Goal: Task Accomplishment & Management: Complete application form

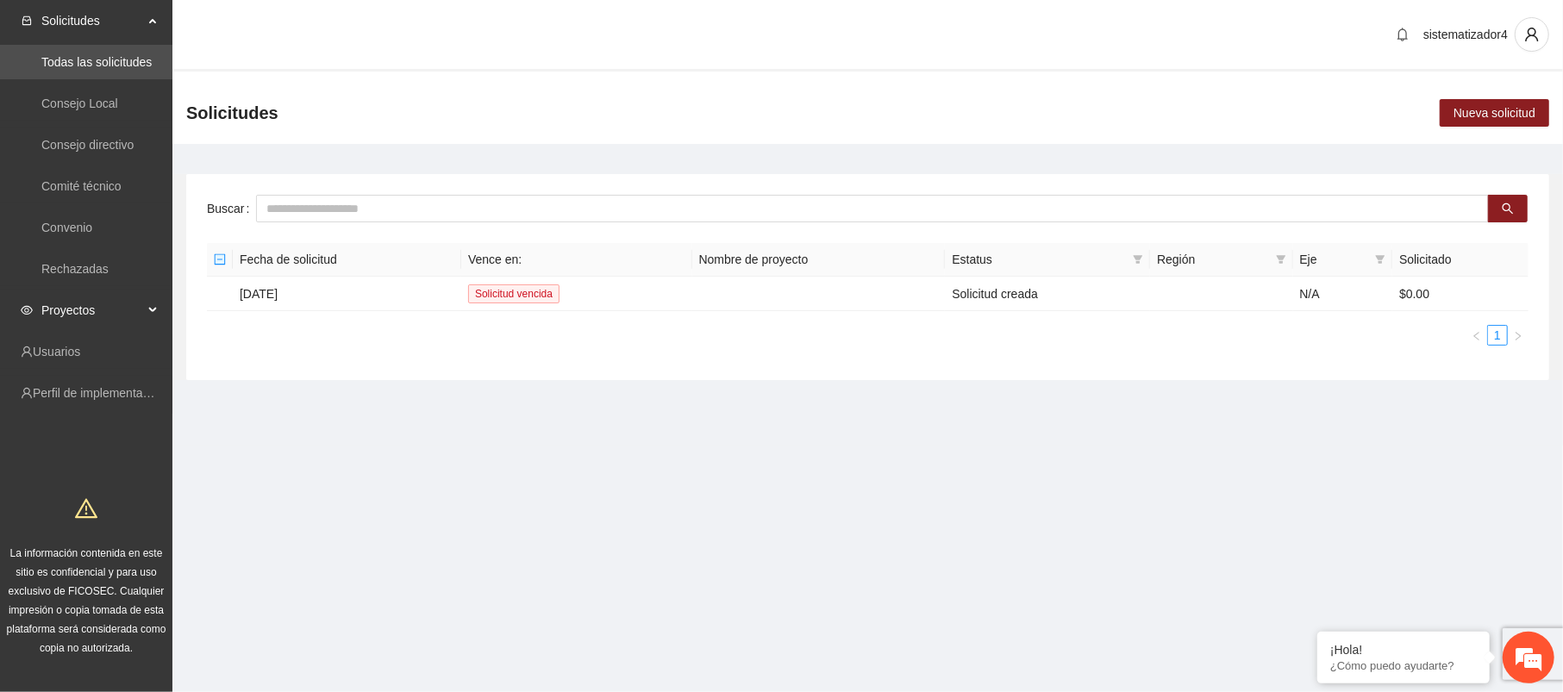
click at [62, 303] on span "Proyectos" at bounding box center [92, 310] width 102 height 34
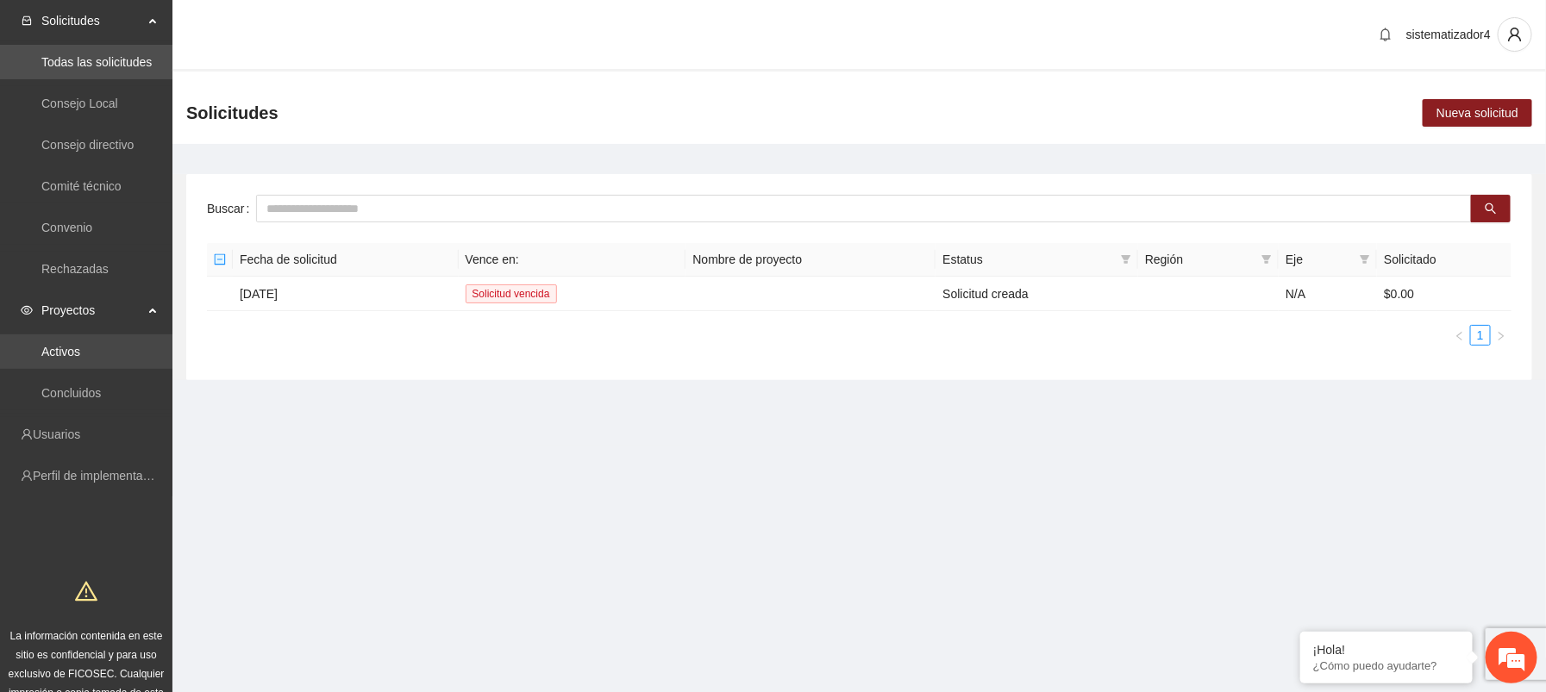
click at [68, 349] on link "Activos" at bounding box center [60, 352] width 39 height 14
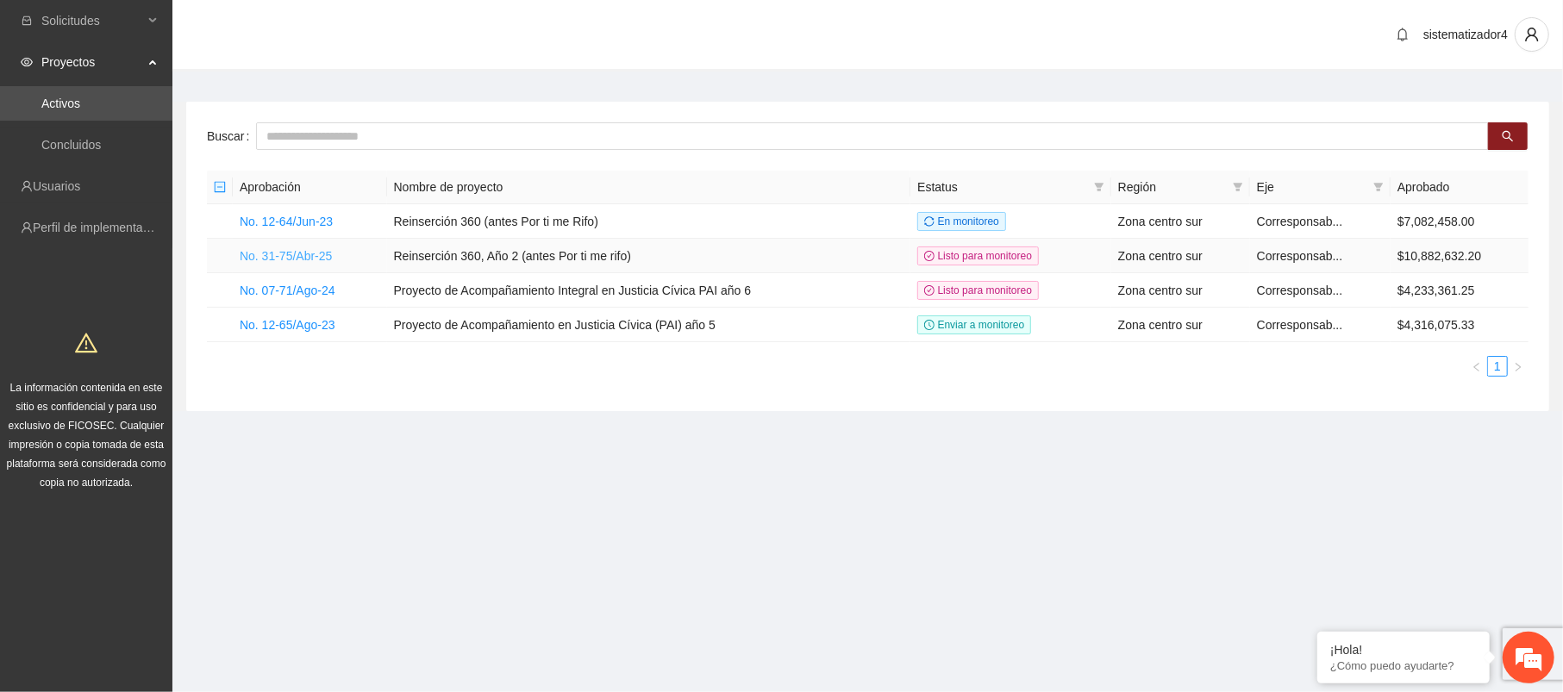
click at [319, 249] on link "No. 31-75/Abr-25" at bounding box center [286, 256] width 92 height 14
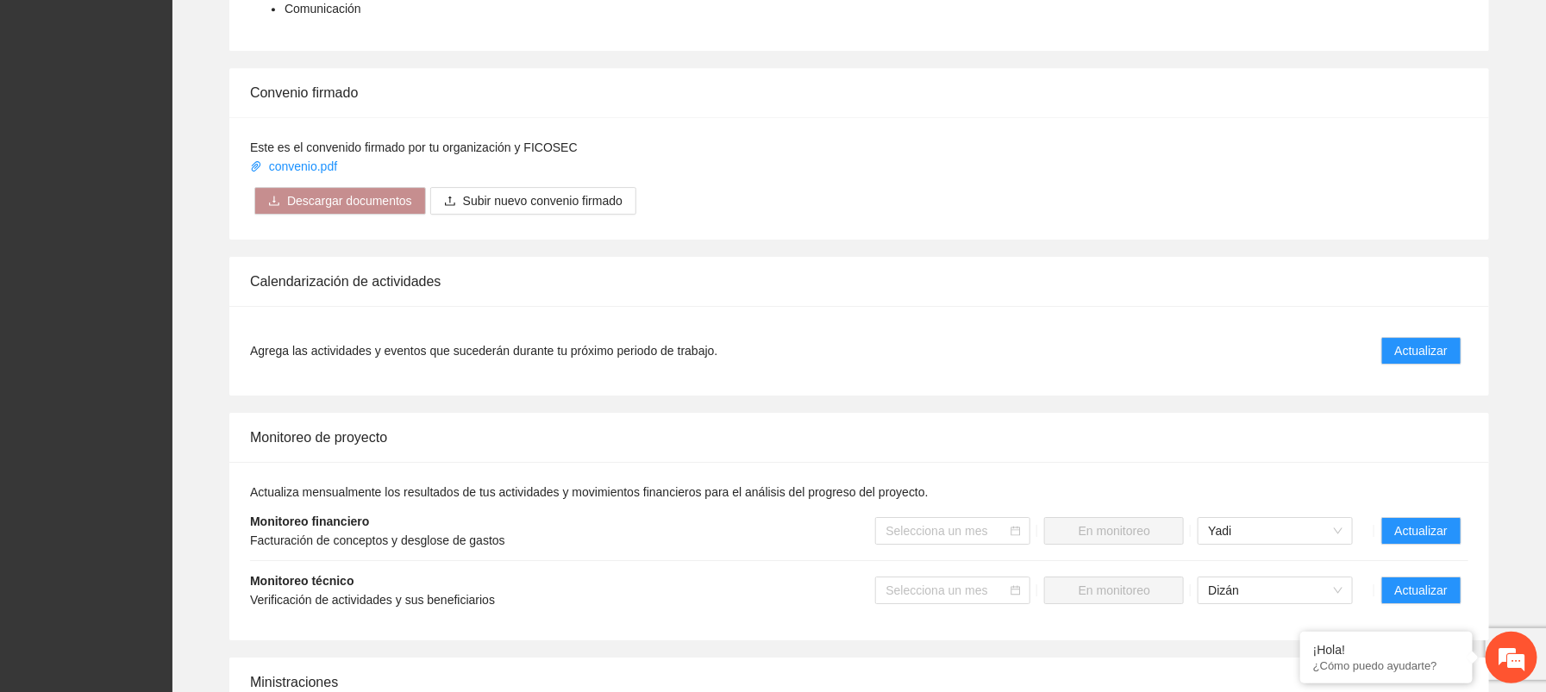
scroll to position [2492, 0]
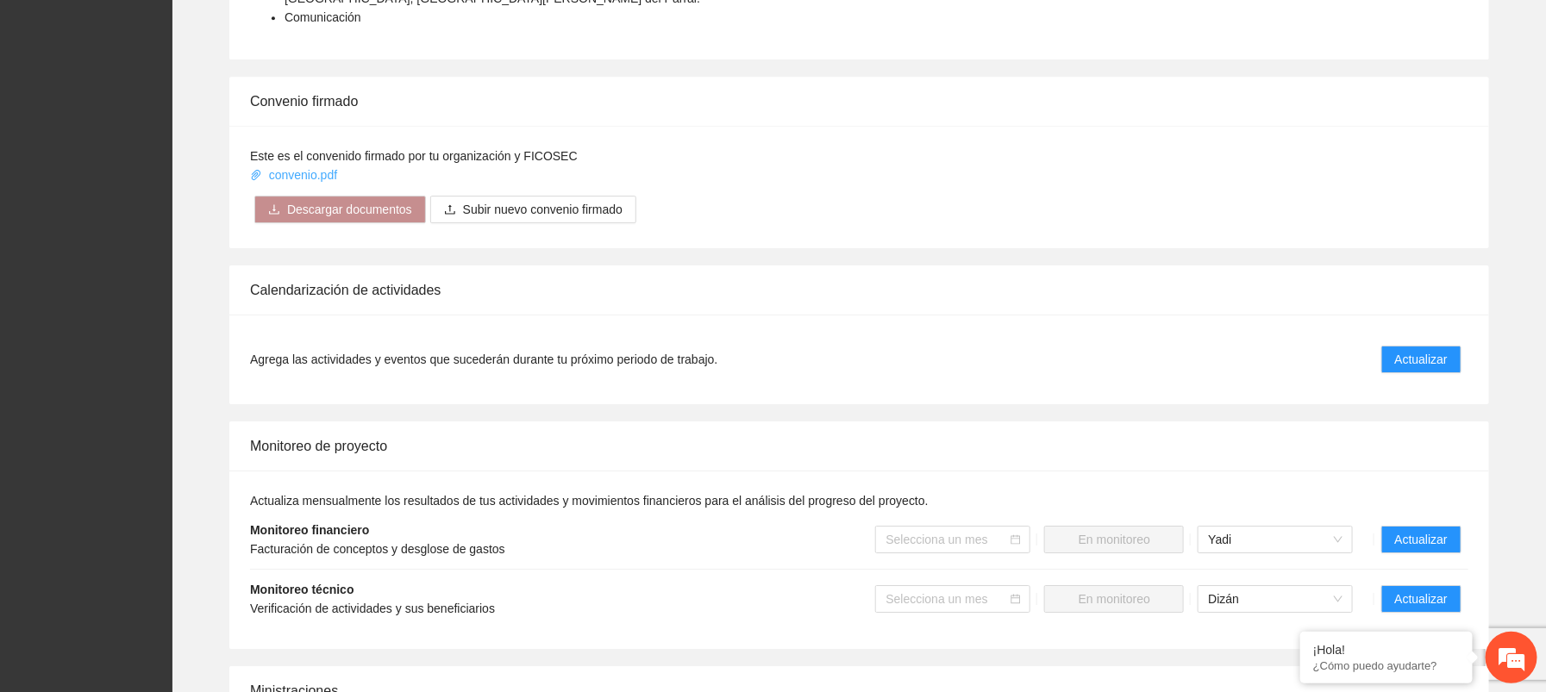
click at [303, 168] on link "convenio.pdf" at bounding box center [295, 175] width 91 height 14
click at [1406, 530] on span "Actualizar" at bounding box center [1421, 539] width 53 height 19
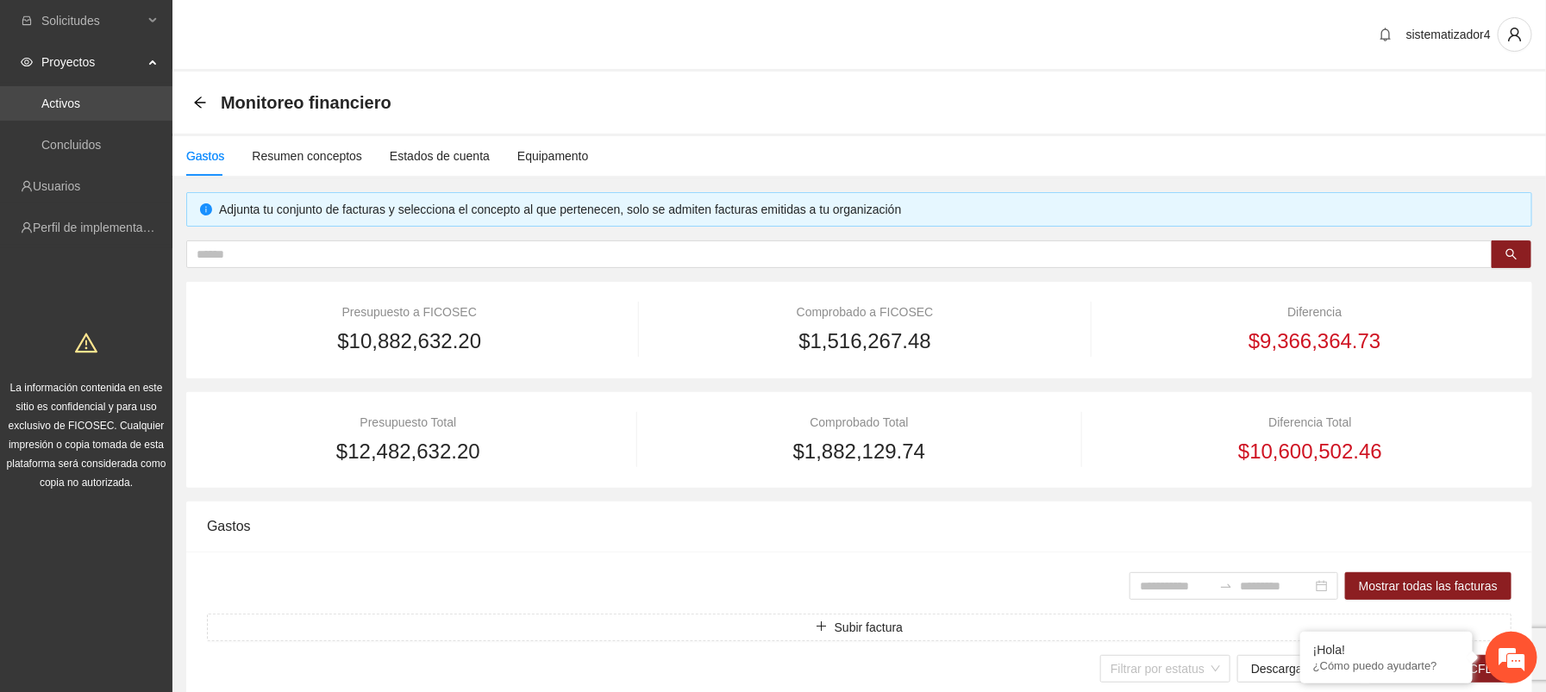
click at [80, 97] on link "Activos" at bounding box center [60, 104] width 39 height 14
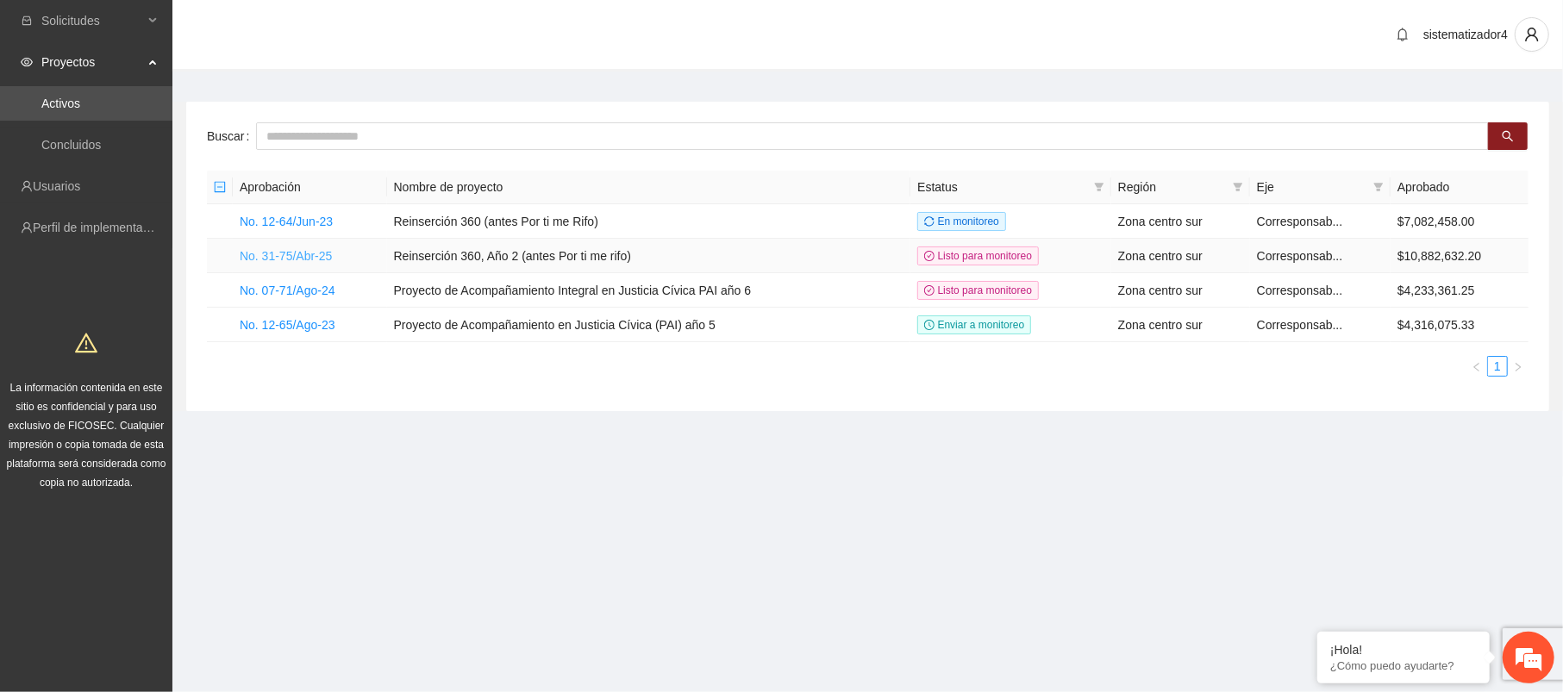
click at [290, 258] on link "No. 31-75/Abr-25" at bounding box center [286, 256] width 92 height 14
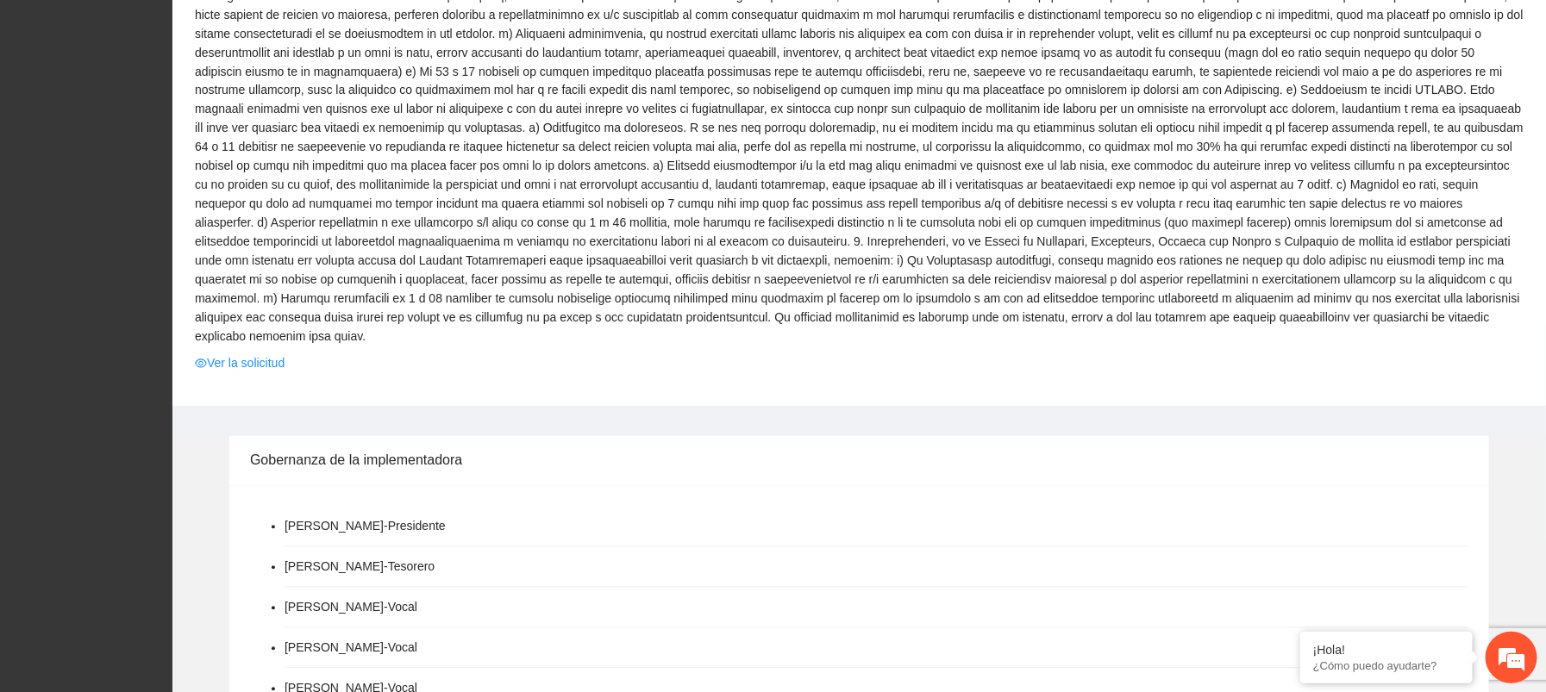
scroll to position [1425, 0]
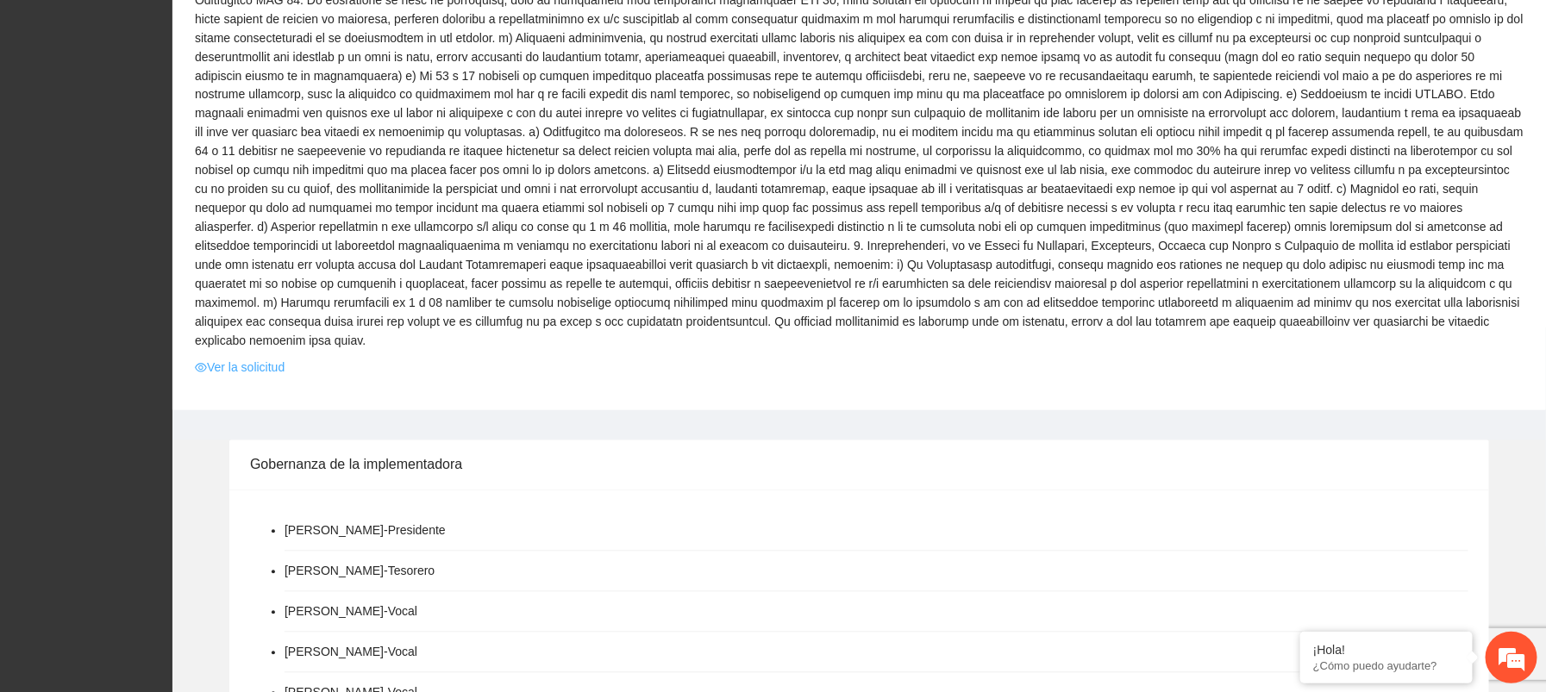
click at [244, 359] on link "Ver la solicitud" at bounding box center [240, 368] width 90 height 19
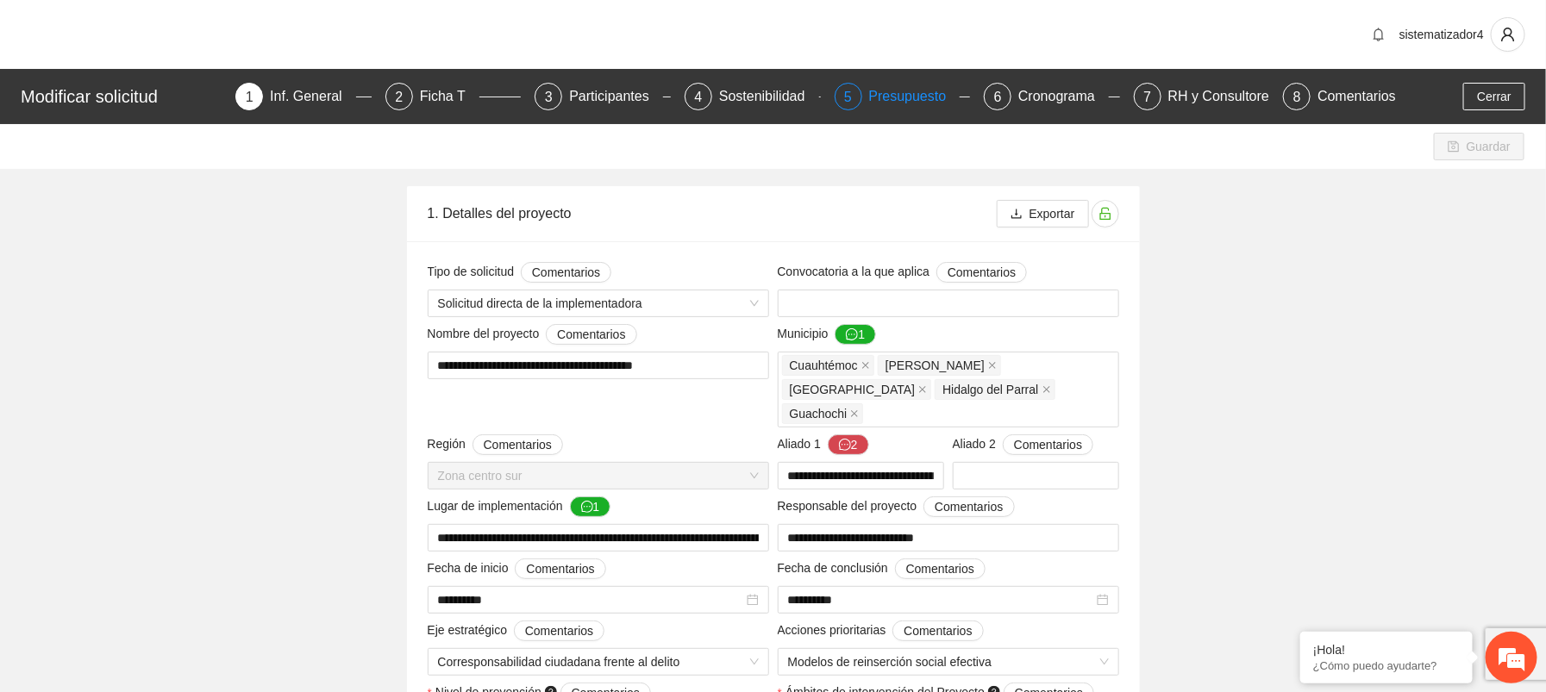
click at [891, 95] on div "Presupuesto" at bounding box center [914, 97] width 91 height 28
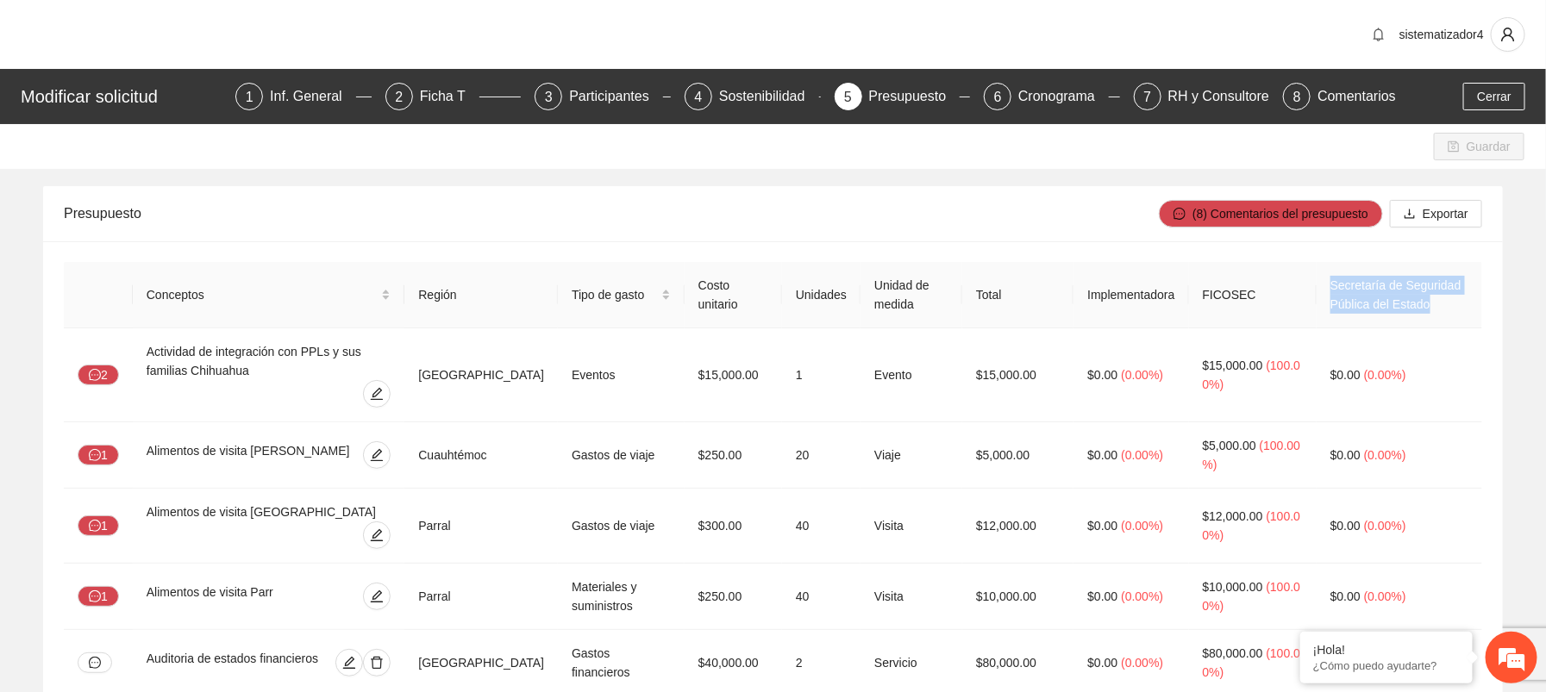
drag, startPoint x: 1298, startPoint y: 284, endPoint x: 1400, endPoint y: 311, distance: 106.3
click at [1400, 311] on th "Secretaría de Seguridad Pública del Estado" at bounding box center [1400, 295] width 166 height 66
copy th "Secretaría de Seguridad Pública del Estado"
